Goal: Information Seeking & Learning: Learn about a topic

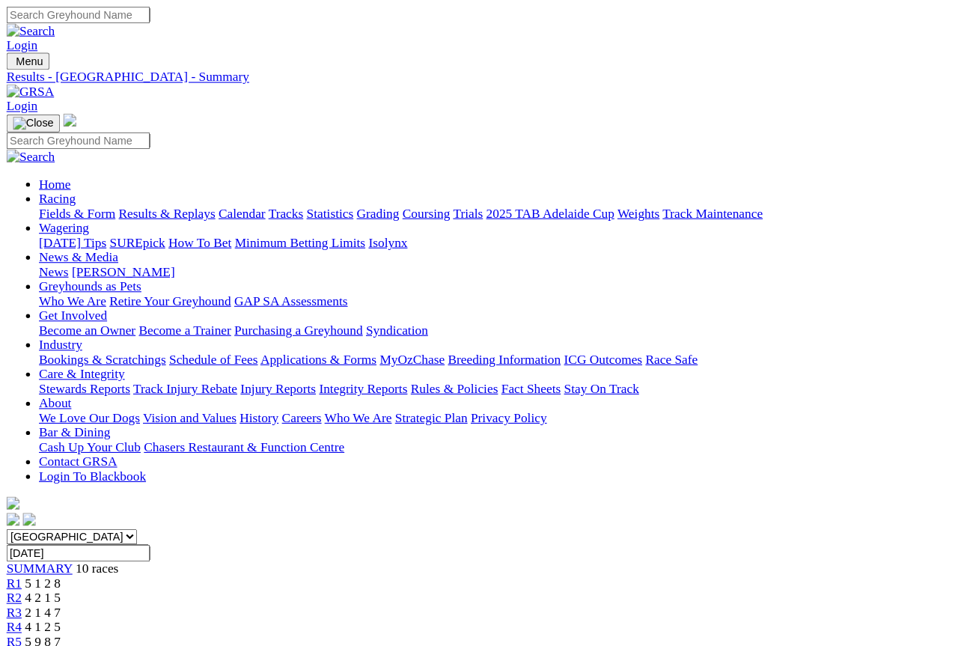
scroll to position [1, 0]
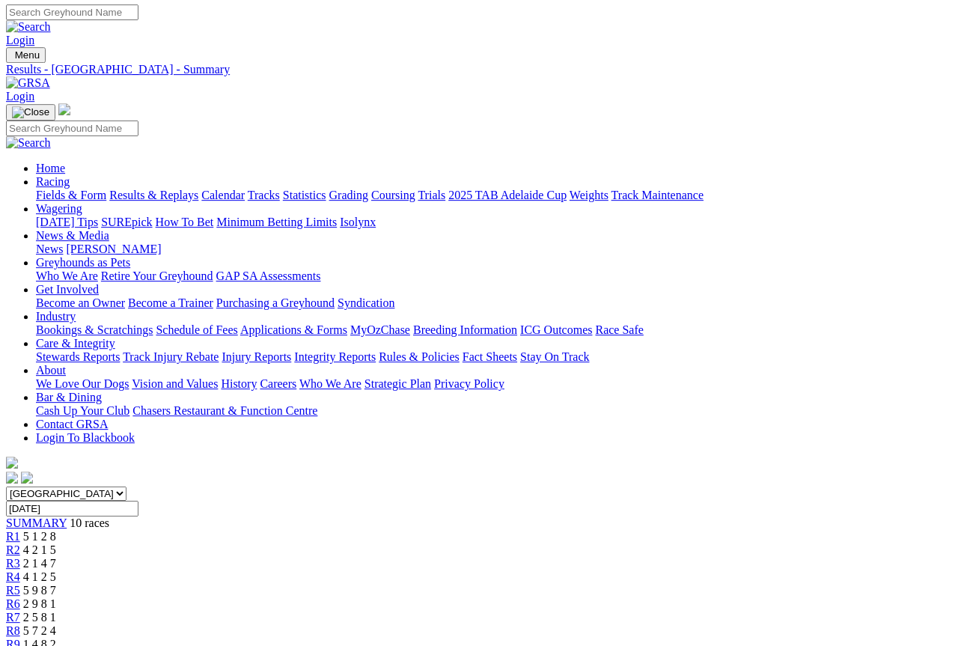
click at [67, 516] on span "SUMMARY" at bounding box center [36, 522] width 61 height 13
click at [20, 543] on link "R2" at bounding box center [13, 549] width 14 height 13
click at [20, 585] on span "R5" at bounding box center [13, 591] width 14 height 13
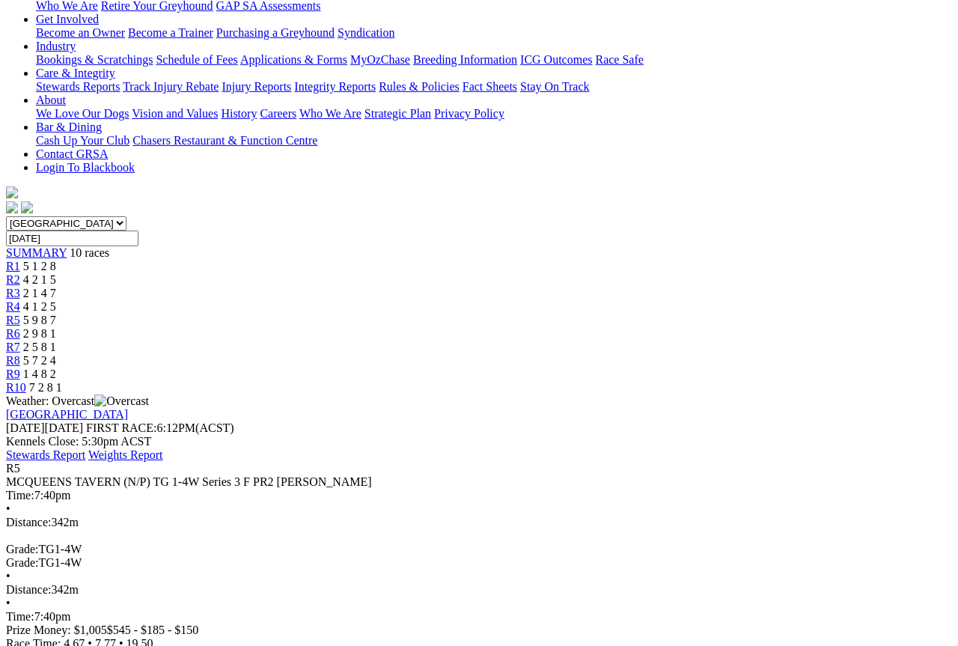
scroll to position [266, 0]
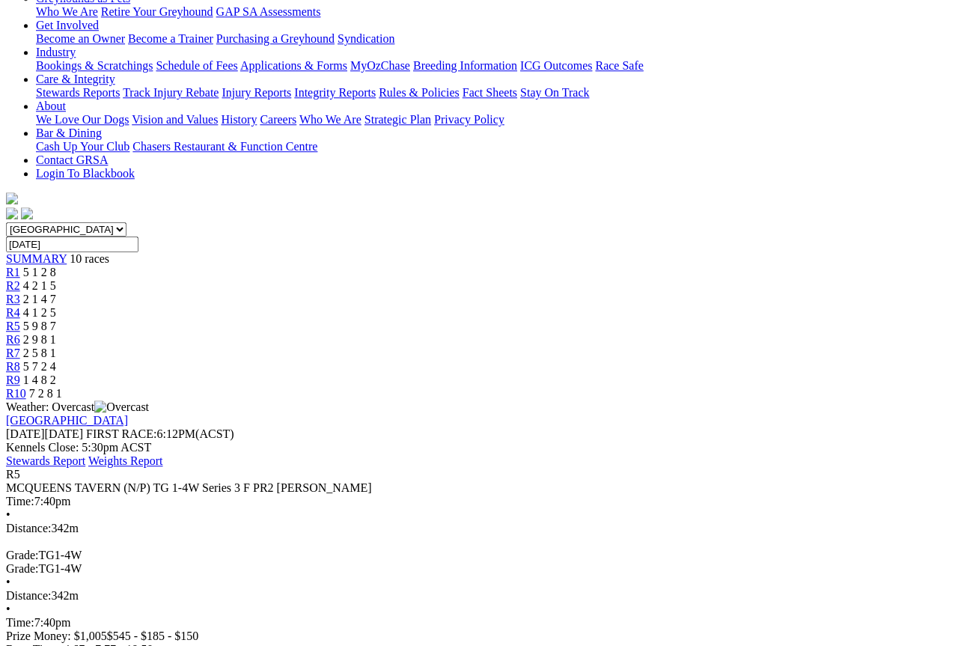
click at [85, 454] on link "Stewards Report" at bounding box center [45, 460] width 79 height 13
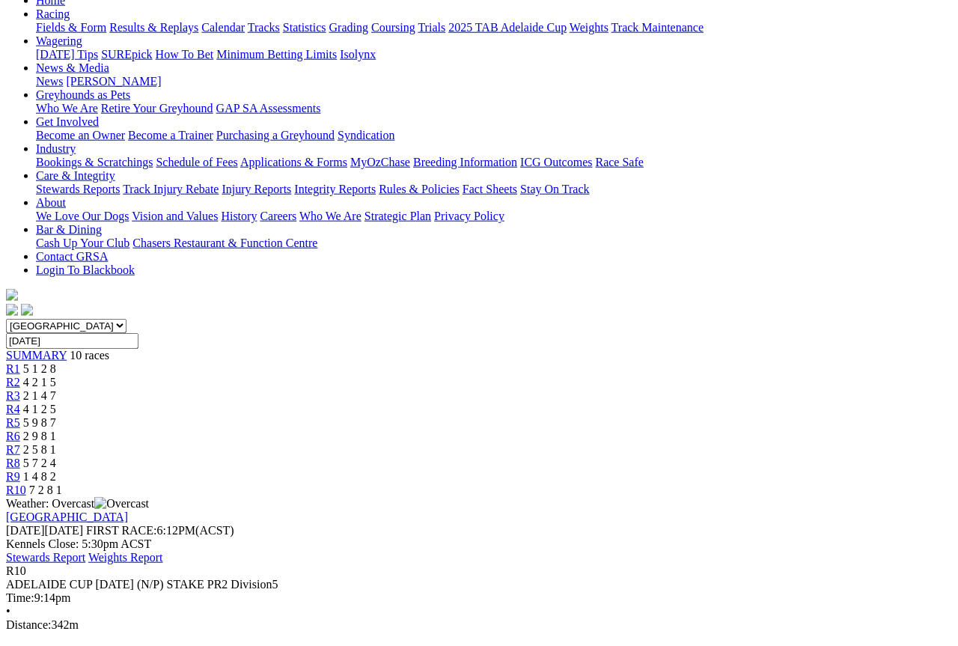
scroll to position [123, 0]
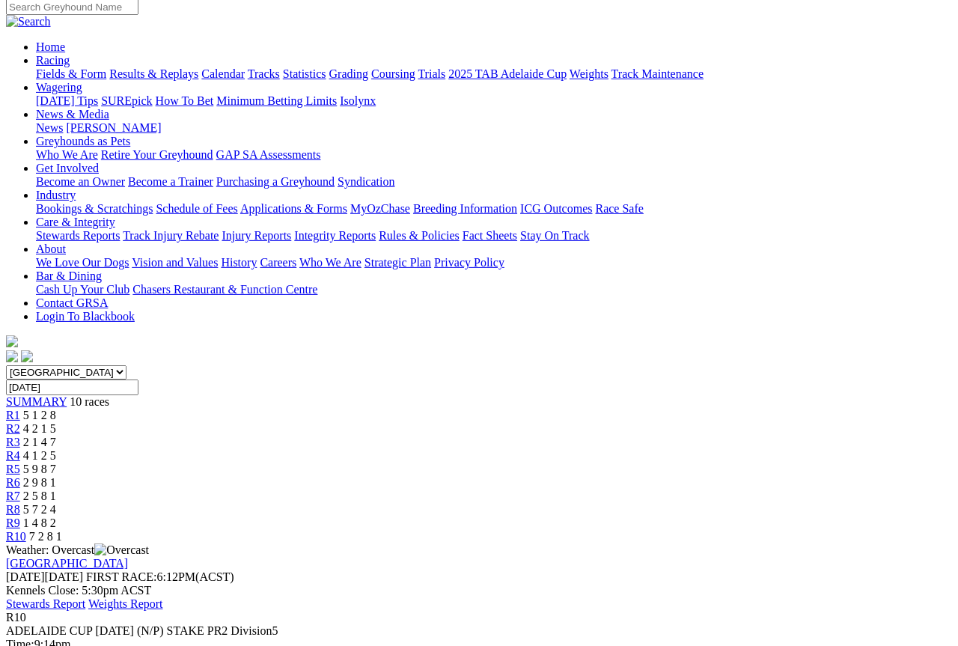
click at [67, 395] on span "SUMMARY" at bounding box center [36, 401] width 61 height 13
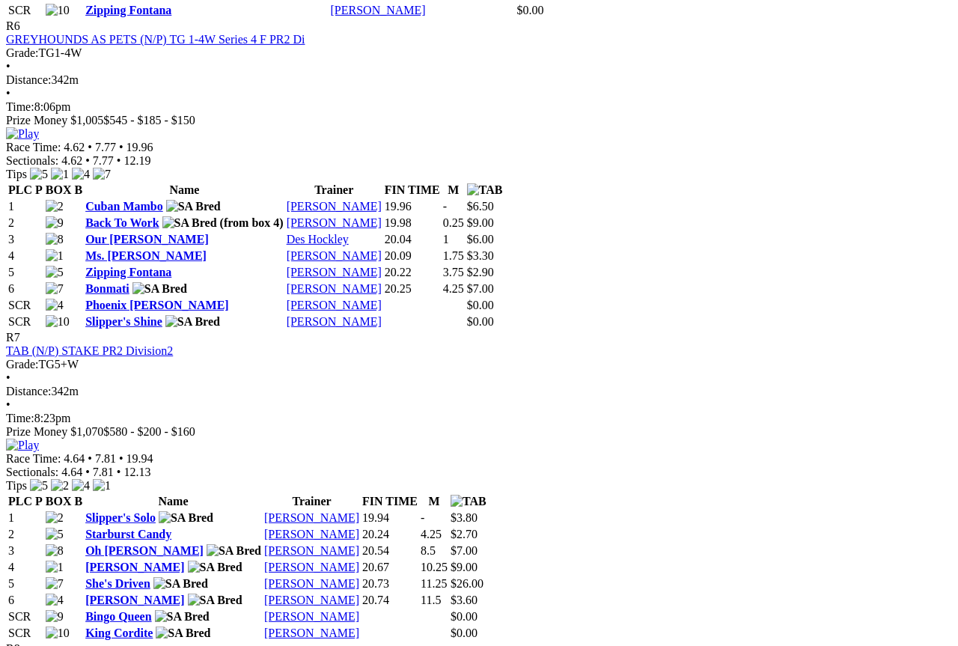
scroll to position [2256, 0]
